Goal: Task Accomplishment & Management: Manage account settings

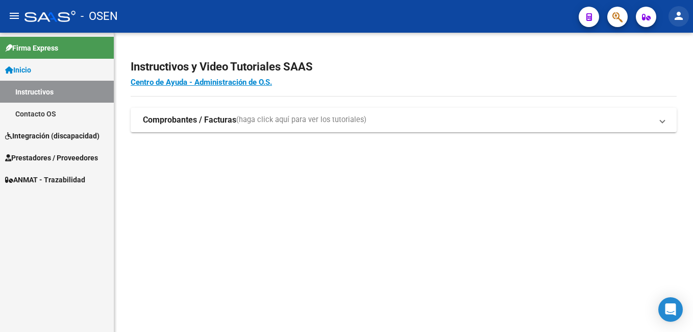
click at [679, 13] on mat-icon "person" at bounding box center [678, 16] width 12 height 12
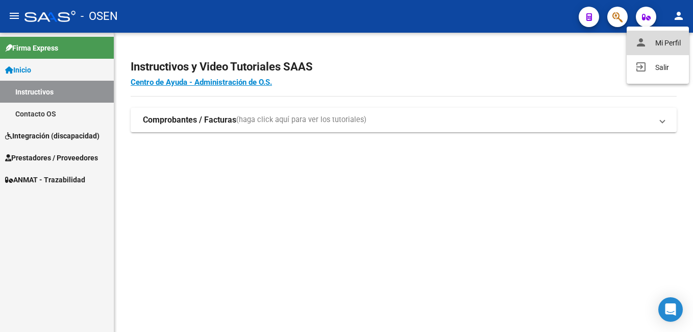
click at [664, 43] on button "person Mi Perfil" at bounding box center [657, 43] width 62 height 24
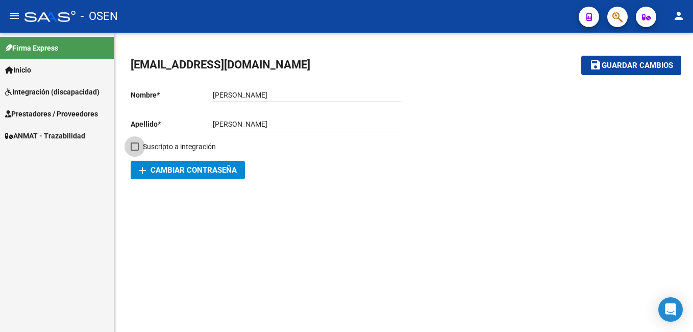
click at [137, 146] on span at bounding box center [135, 146] width 8 height 8
click at [135, 150] on input "Suscripto a integración" at bounding box center [134, 150] width 1 height 1
checkbox input "true"
click at [676, 60] on button "save Guardar cambios" at bounding box center [631, 65] width 100 height 19
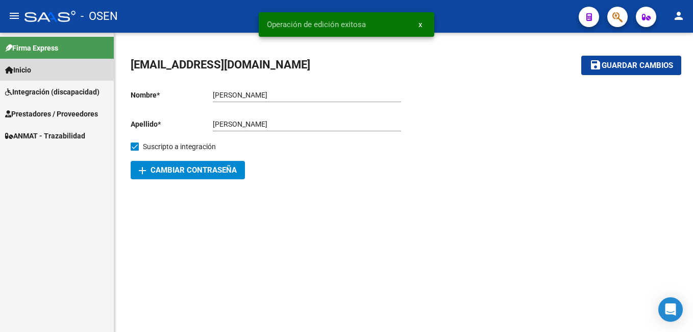
click at [22, 66] on span "Inicio" at bounding box center [18, 69] width 26 height 11
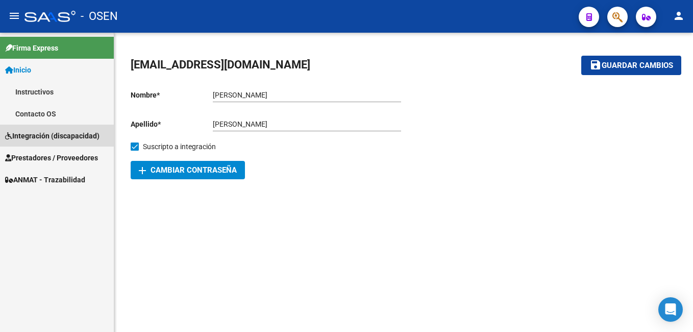
click at [58, 138] on span "Integración (discapacidad)" at bounding box center [52, 135] width 94 height 11
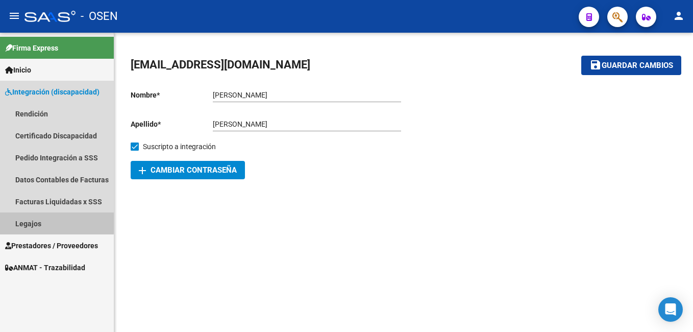
click at [37, 221] on link "Legajos" at bounding box center [57, 223] width 114 height 22
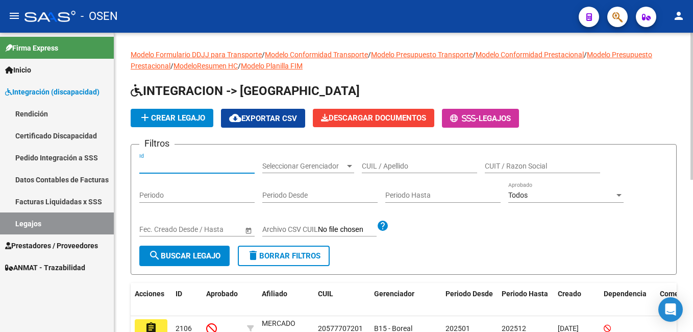
click at [167, 170] on input "Id" at bounding box center [196, 166] width 115 height 9
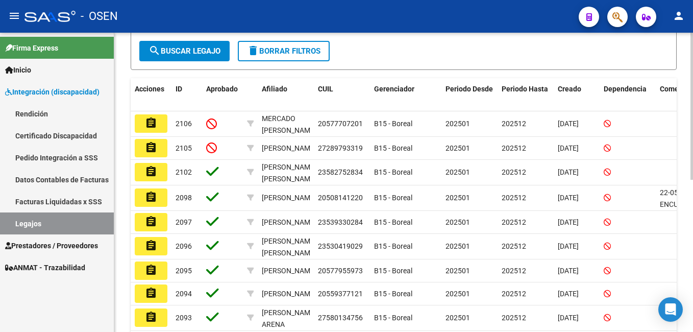
scroll to position [207, 0]
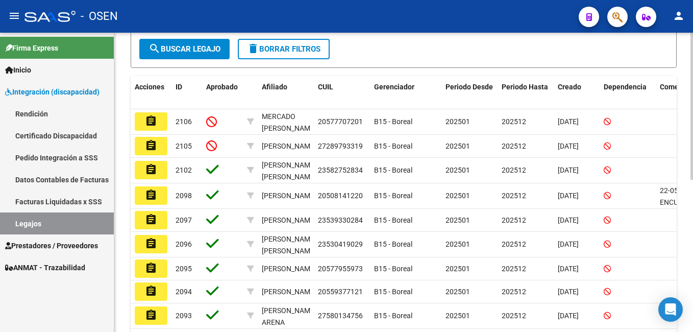
click at [692, 199] on html "menu - OSEN person Firma Express Inicio Instructivos Contacto OS Integración (d…" at bounding box center [346, 166] width 693 height 332
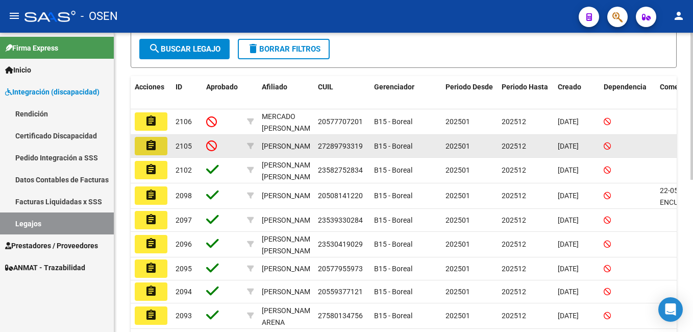
click at [141, 149] on button "assignment" at bounding box center [151, 146] width 33 height 18
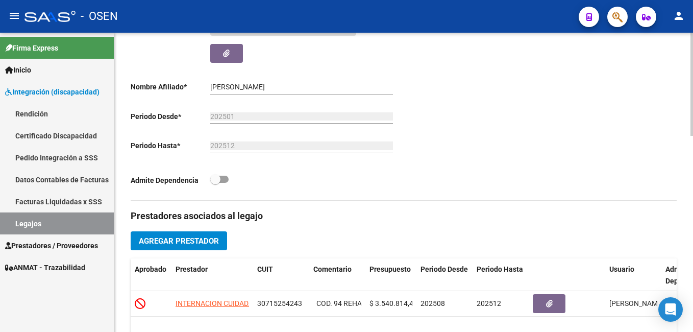
scroll to position [306, 0]
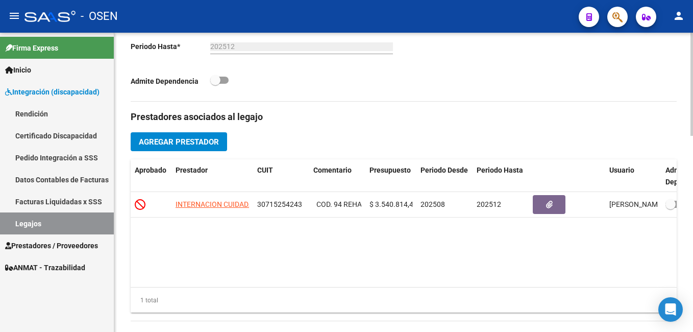
click at [692, 194] on html "menu - OSEN person Firma Express Inicio Instructivos Contacto OS Integración (d…" at bounding box center [346, 166] width 693 height 332
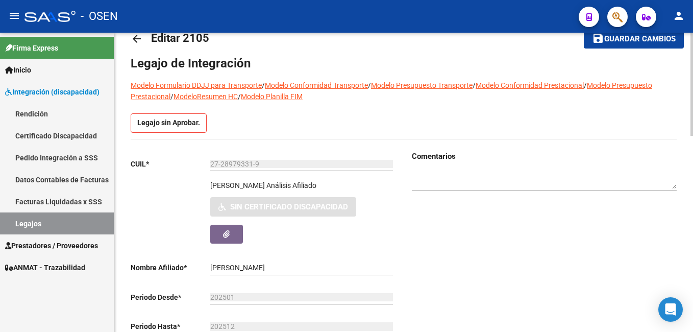
scroll to position [0, 0]
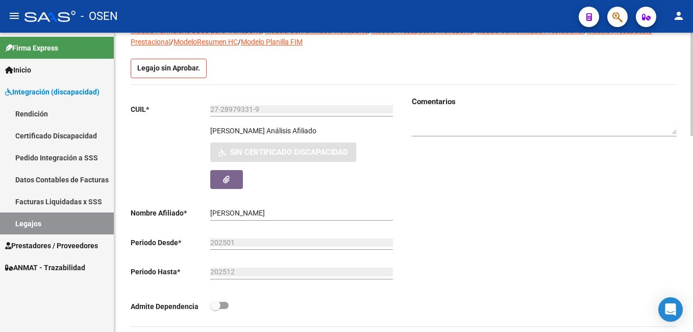
click at [692, 112] on html "menu - OSEN person Firma Express Inicio Instructivos Contacto OS Integración (d…" at bounding box center [346, 166] width 693 height 332
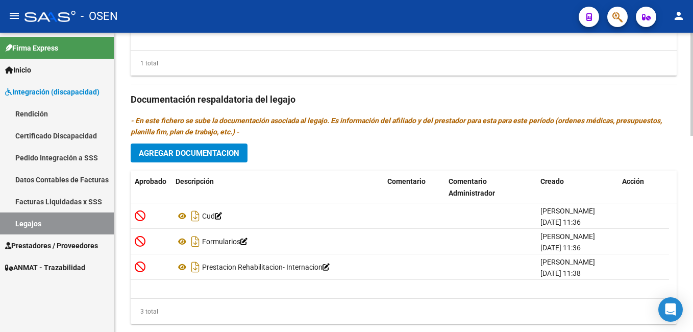
scroll to position [568, 0]
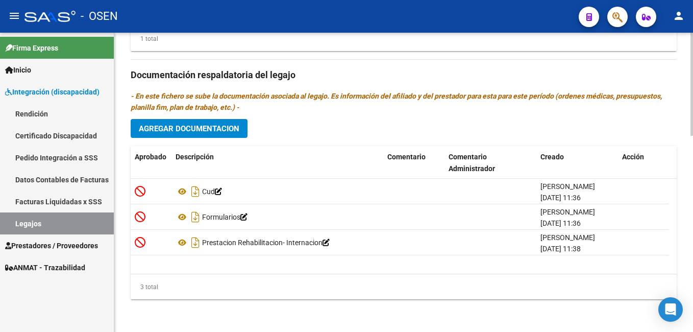
click at [692, 295] on html "menu - OSEN person Firma Express Inicio Instructivos Contacto OS Integración (d…" at bounding box center [346, 166] width 693 height 332
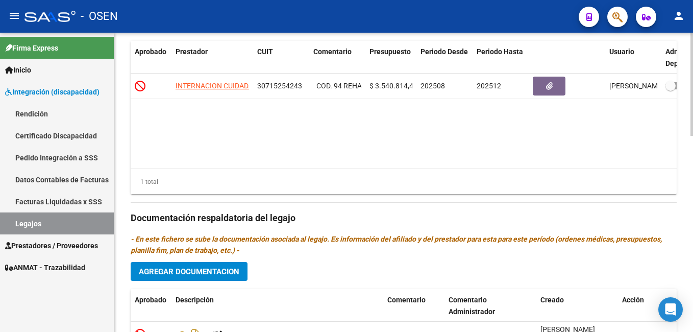
scroll to position [362, 0]
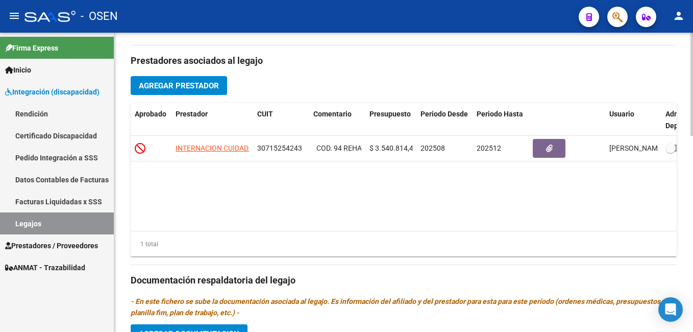
click at [692, 183] on html "menu - OSEN person Firma Express Inicio Instructivos Contacto OS Integración (d…" at bounding box center [346, 166] width 693 height 332
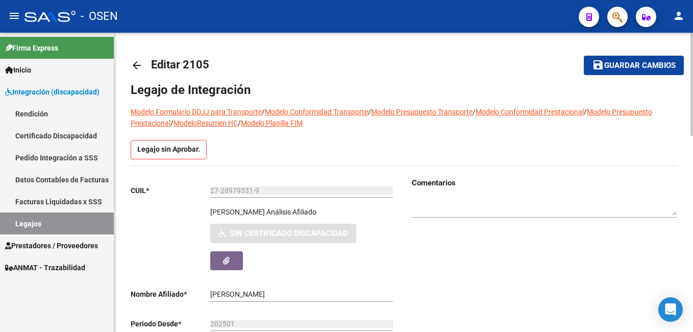
click at [692, 48] on html "menu - OSEN person Firma Express Inicio Instructivos Contacto OS Integración (d…" at bounding box center [346, 166] width 693 height 332
click at [136, 64] on mat-icon "arrow_back" at bounding box center [137, 65] width 12 height 12
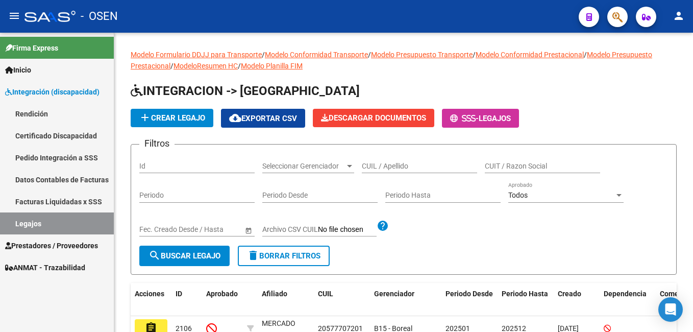
click at [195, 160] on div "Id" at bounding box center [196, 163] width 115 height 20
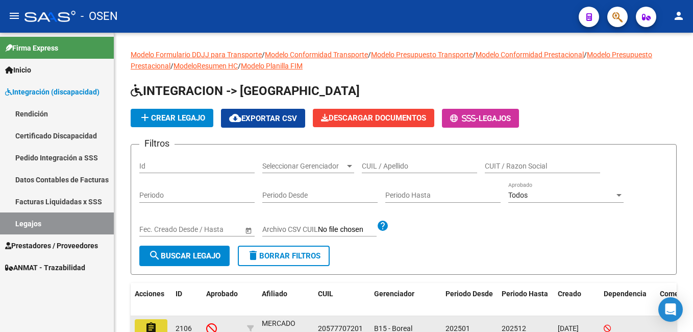
click at [155, 328] on mat-icon "assignment" at bounding box center [151, 327] width 12 height 12
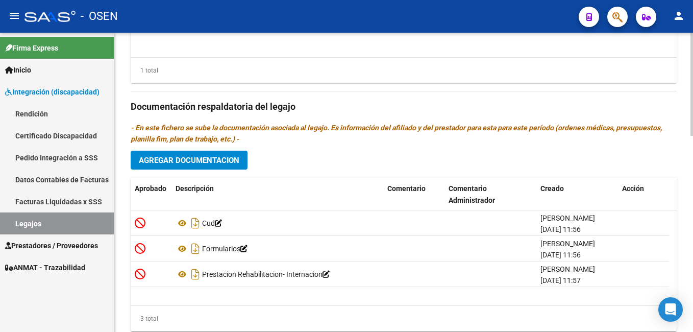
scroll to position [537, 0]
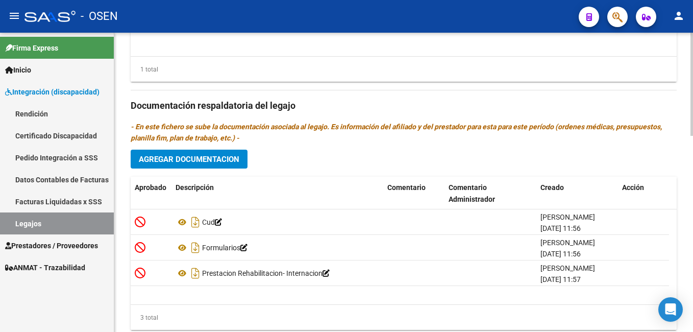
click at [692, 284] on html "menu - OSEN person Firma Express Inicio Instructivos Contacto OS Integración (d…" at bounding box center [346, 166] width 693 height 332
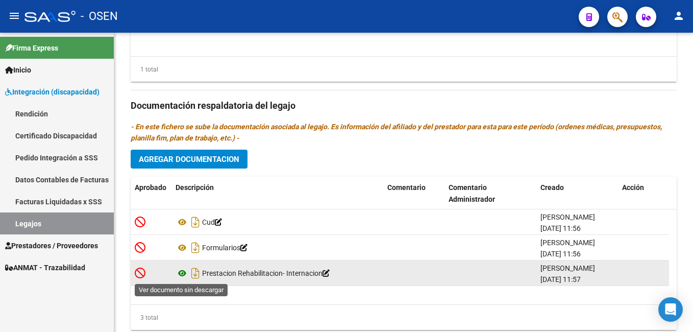
click at [181, 274] on icon at bounding box center [181, 273] width 13 height 12
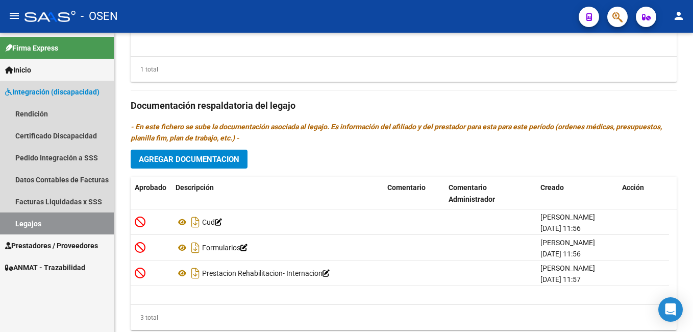
click at [61, 219] on link "Legajos" at bounding box center [57, 223] width 114 height 22
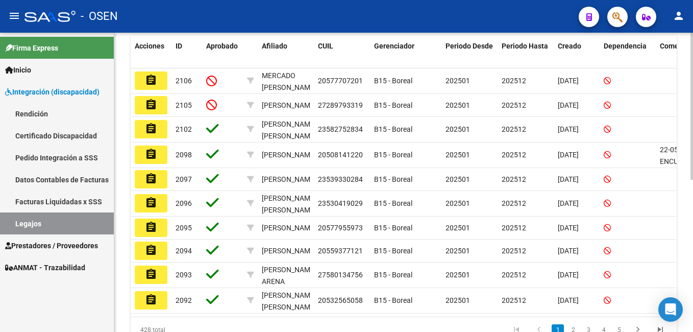
scroll to position [240, 0]
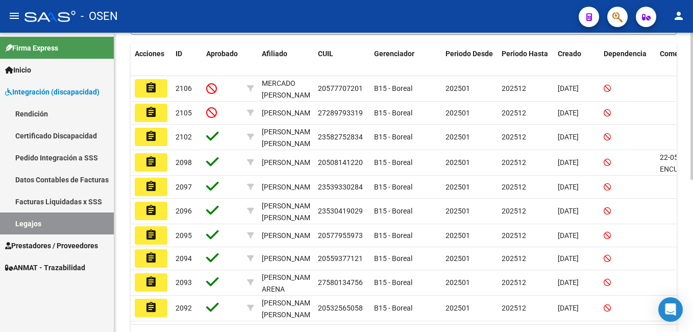
click at [692, 179] on div at bounding box center [691, 231] width 3 height 147
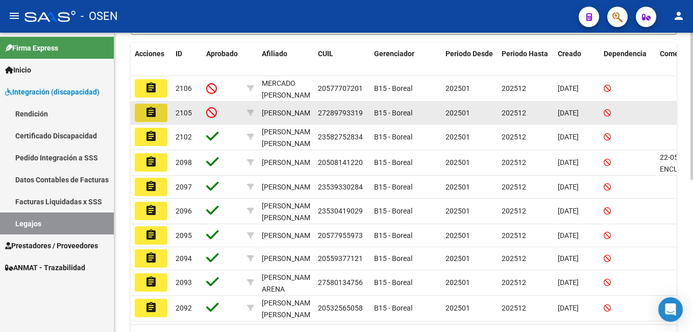
click at [147, 111] on mat-icon "assignment" at bounding box center [151, 112] width 12 height 12
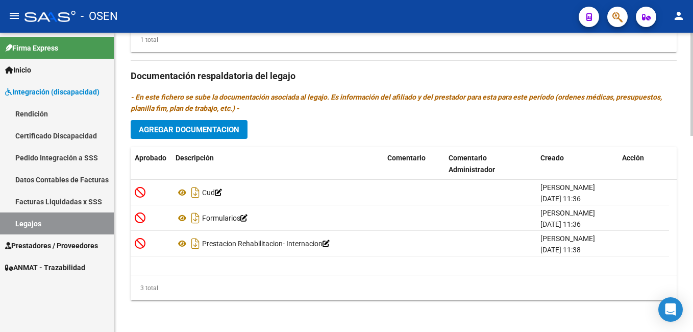
scroll to position [568, 0]
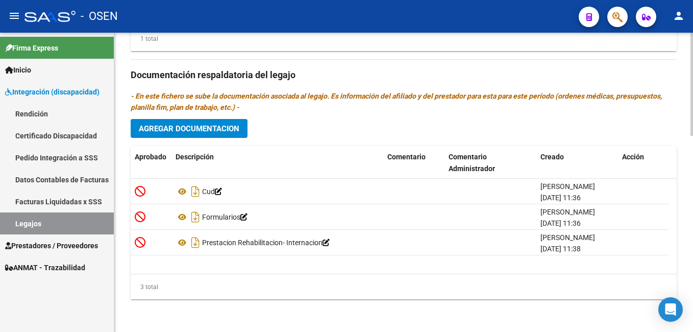
click at [640, 331] on html "menu - OSEN person Firma Express Inicio Instructivos Contacto OS Integración (d…" at bounding box center [346, 166] width 693 height 332
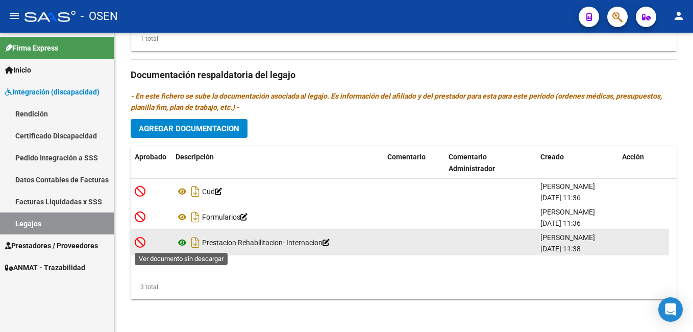
click at [182, 245] on icon at bounding box center [181, 242] width 13 height 12
